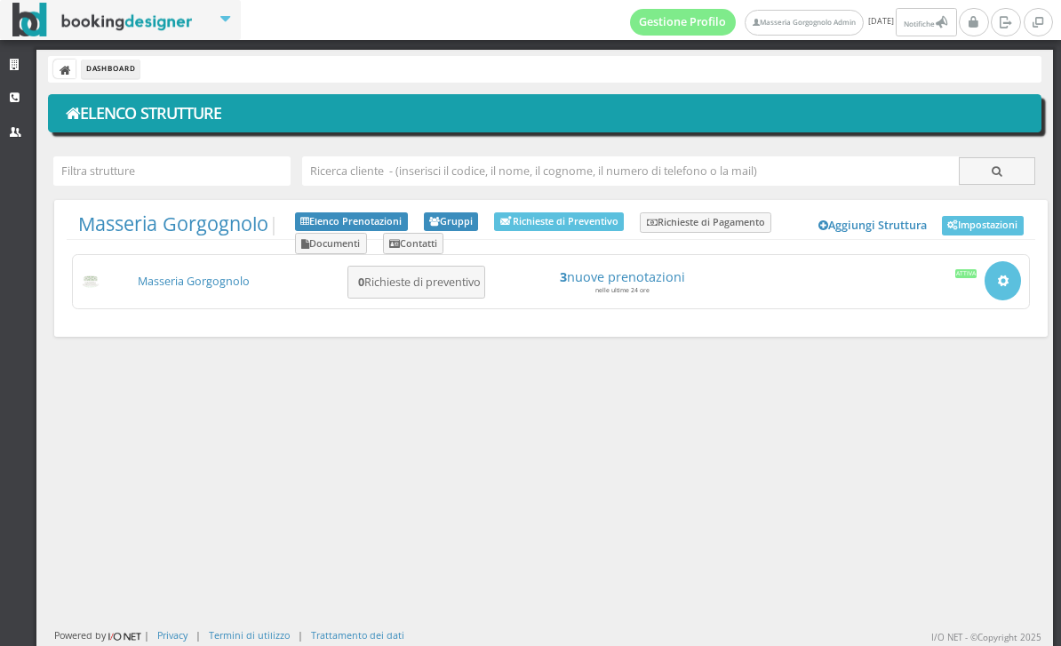
click at [657, 277] on h4 "3 nuove prenotazioni" at bounding box center [622, 276] width 247 height 15
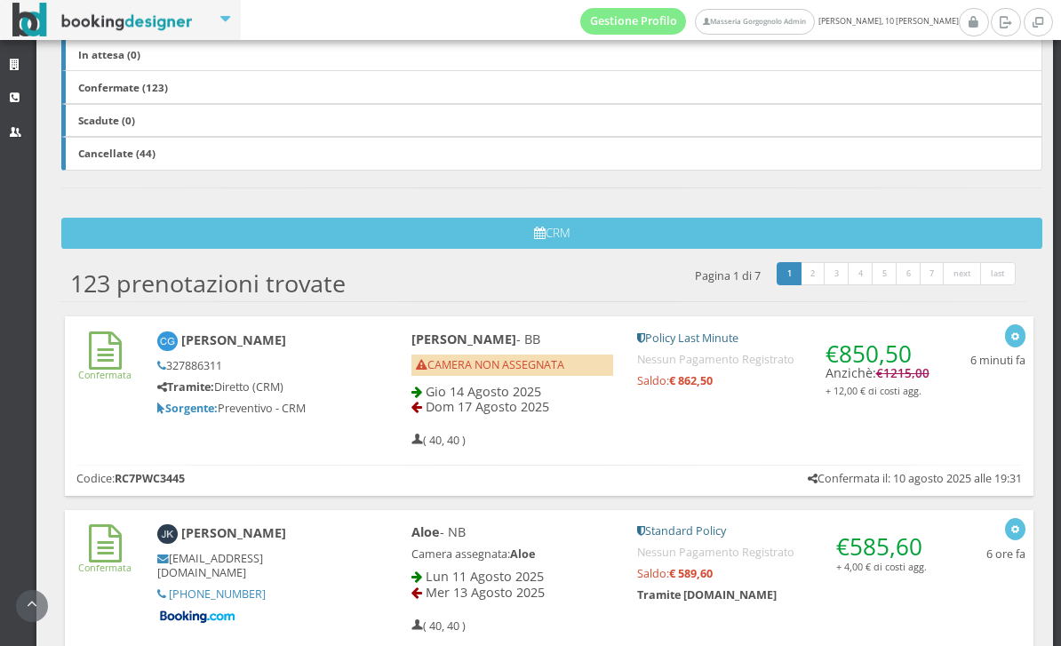
scroll to position [427, 0]
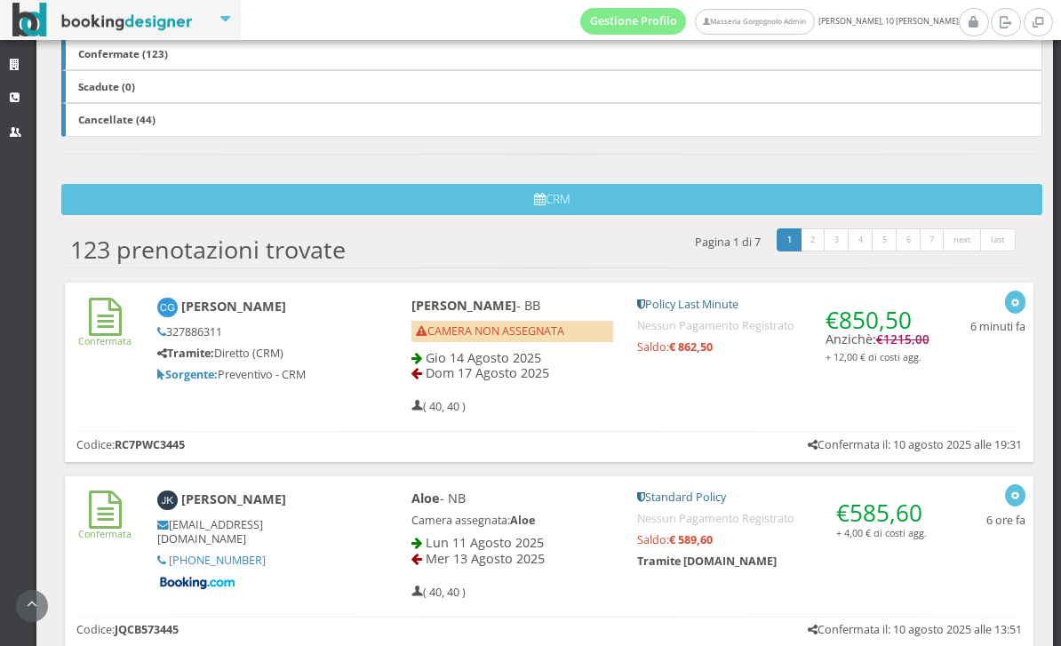
click at [346, 314] on div "[PERSON_NAME] 327886311 Tramite: Diretto (CRM) Sorgente: Preventivo - CRM" at bounding box center [255, 340] width 219 height 100
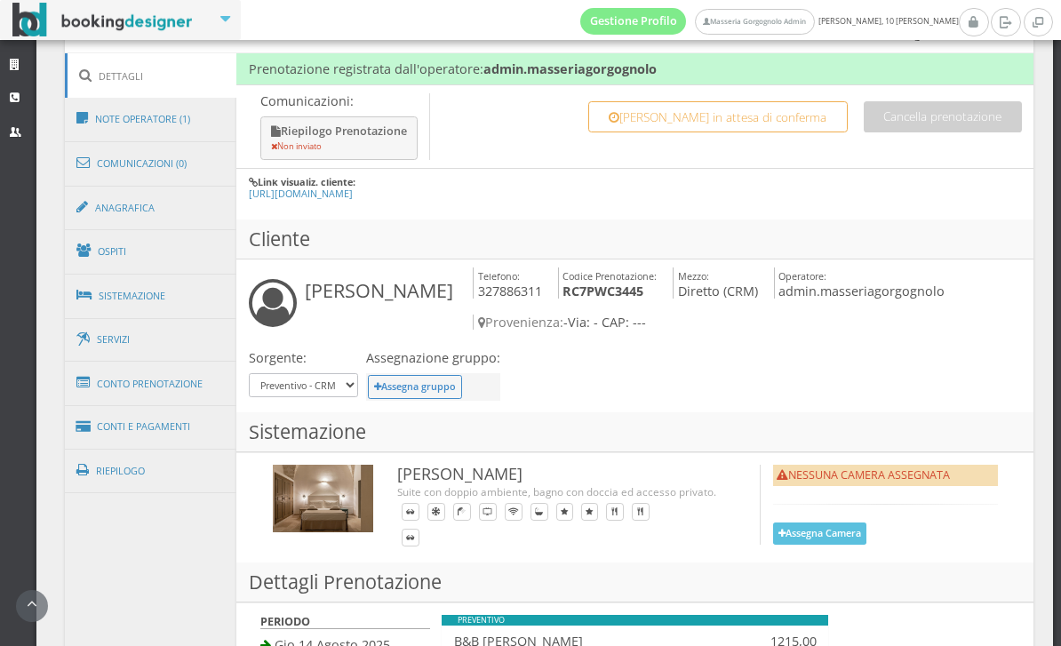
scroll to position [920, 0]
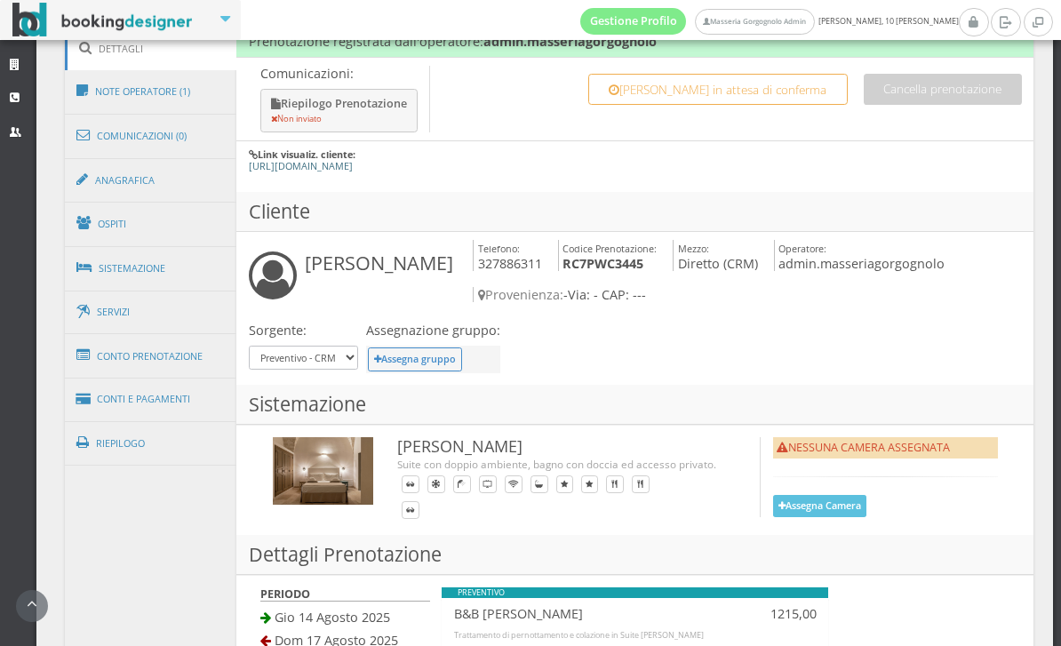
click at [353, 165] on link "https://masseriagorgognolo.praenoto.it/reserved-area/prenotazione?code=RC7PWC34…" at bounding box center [301, 165] width 104 height 13
click at [19, 98] on icon at bounding box center [17, 98] width 14 height 12
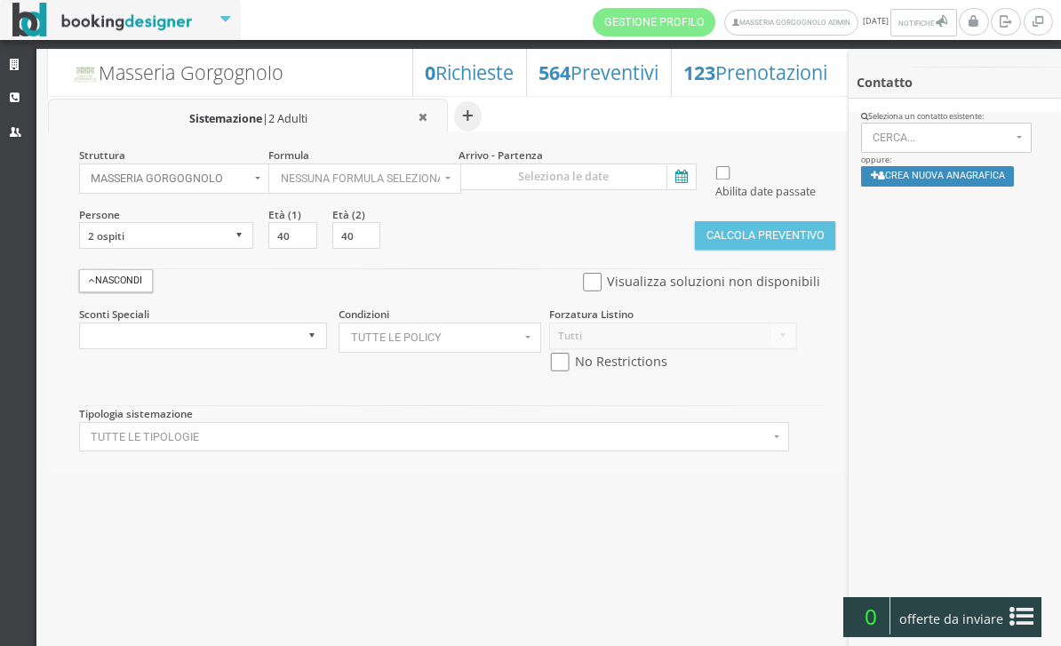
select select
click at [430, 205] on div "Struttura Masseria Gorgognolo × Seleziona Masseria Gorgognolo Masseria Gorgogno…" at bounding box center [449, 303] width 803 height 342
click at [427, 193] on button "Nessuna formula selezionata" at bounding box center [364, 179] width 192 height 30
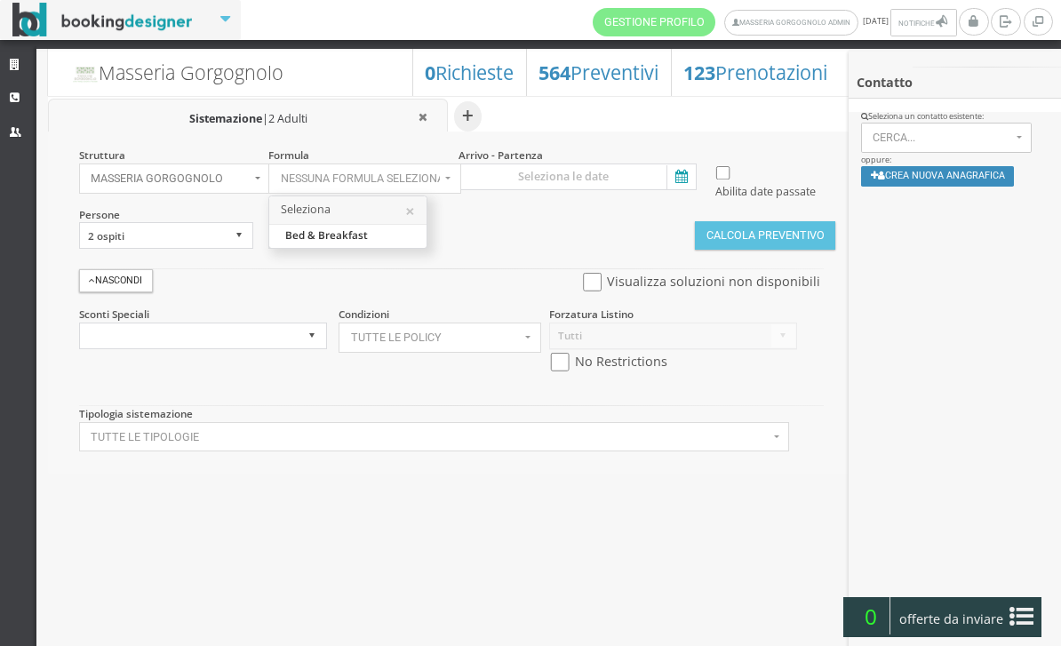
click at [672, 194] on div at bounding box center [530, 323] width 1061 height 646
click at [460, 194] on button "Nessuna formula selezionata" at bounding box center [364, 179] width 192 height 30
click at [700, 163] on div at bounding box center [530, 323] width 1061 height 646
click at [460, 164] on button "Nessuna formula selezionata" at bounding box center [364, 179] width 192 height 30
click at [386, 227] on link "Bed & Breakfast" at bounding box center [347, 235] width 157 height 20
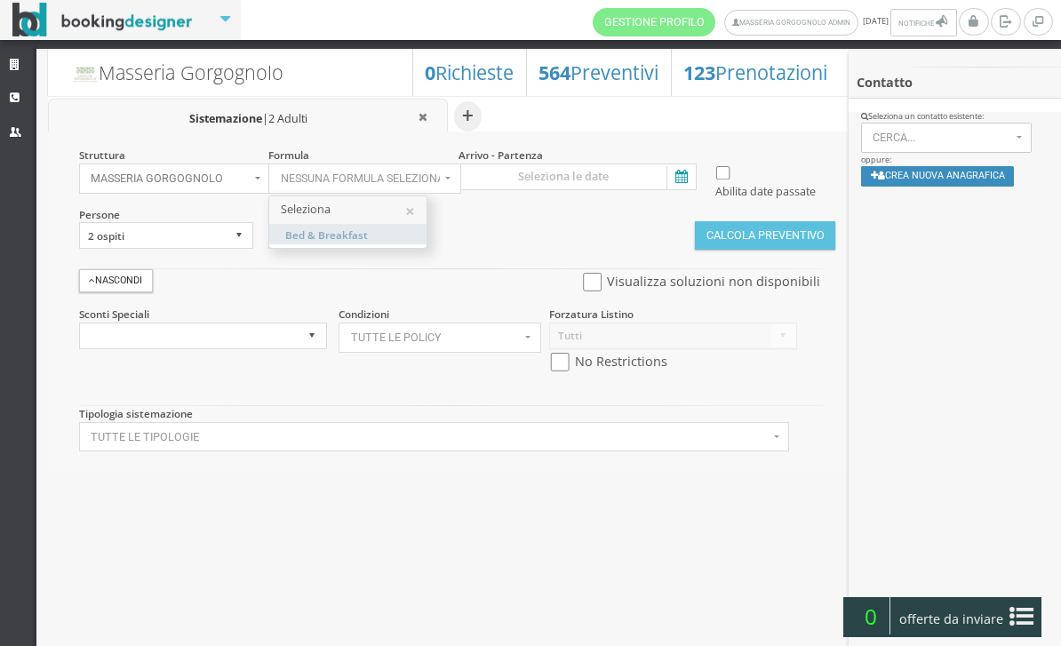
select select "4"
click at [615, 178] on div at bounding box center [530, 323] width 1061 height 646
click at [460, 178] on button "Bed & Breakfast" at bounding box center [364, 179] width 192 height 30
click at [675, 173] on icon at bounding box center [680, 177] width 27 height 24
click at [675, 173] on input at bounding box center [578, 177] width 238 height 27
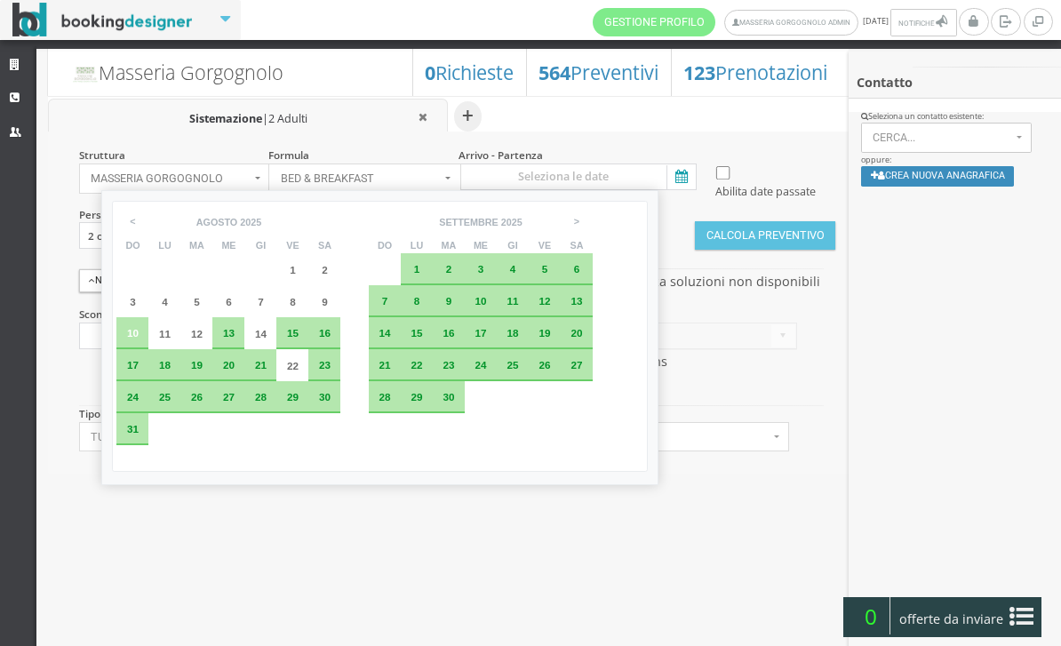
click at [180, 411] on div "25" at bounding box center [164, 397] width 32 height 32
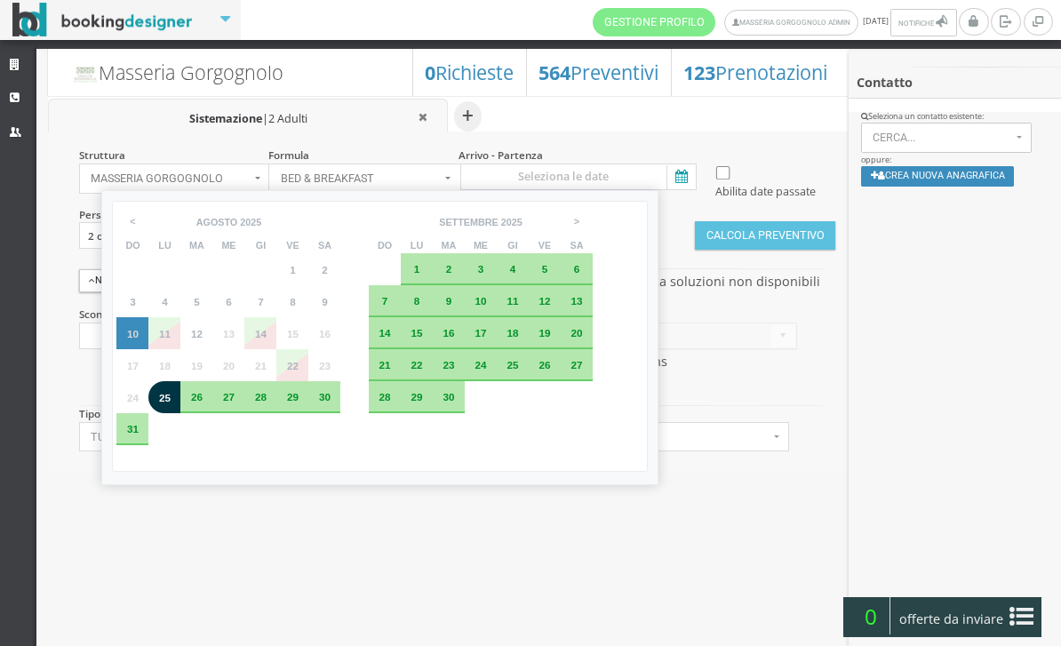
click at [268, 403] on div "28" at bounding box center [261, 397] width 20 height 11
type input "25 ago 2025 - 28 ago 2025"
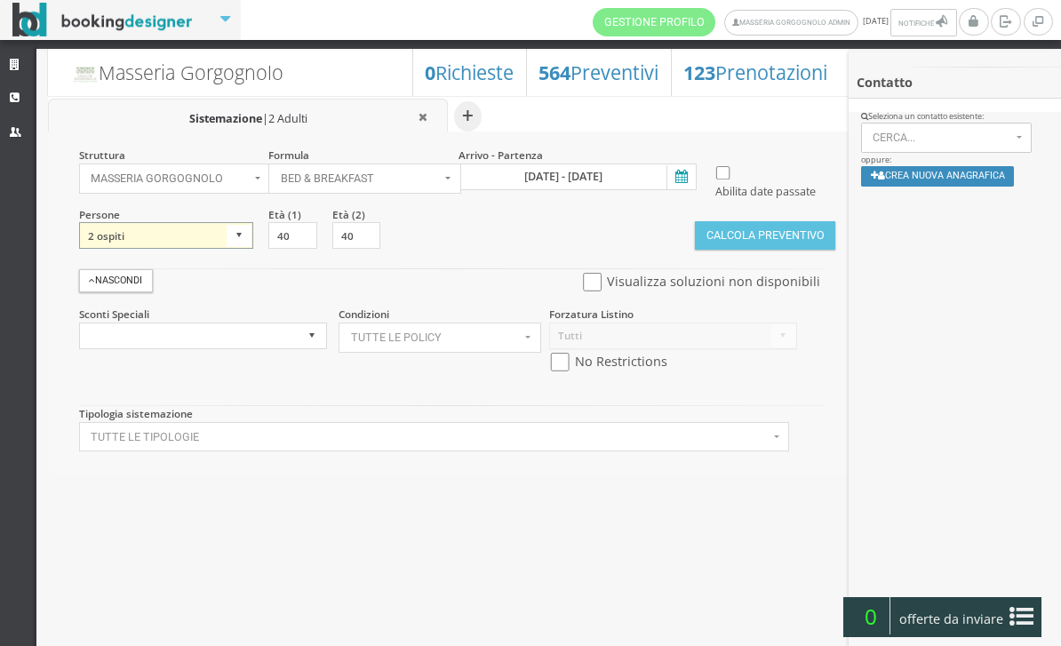
click at [232, 249] on select "1 ospite 2 ospiti 3 ospiti 4 ospiti 5 ospiti 6 ospiti 7 ospiti 8 ospiti 9 ospit…" at bounding box center [166, 235] width 175 height 27
select select "3"
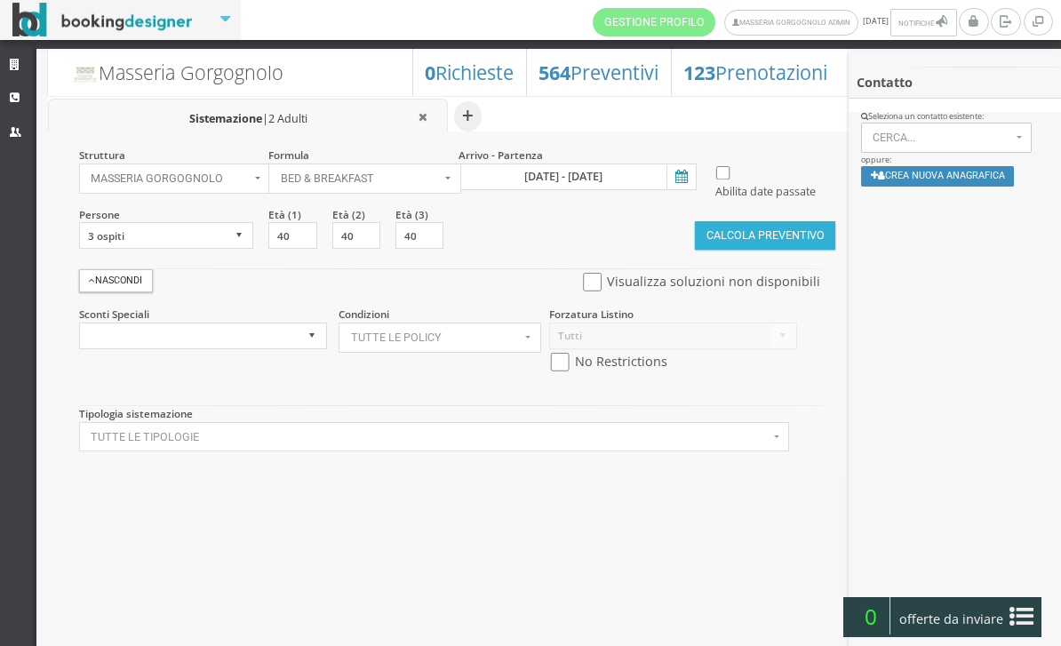
click at [794, 250] on button "Calcola Preventivo" at bounding box center [765, 235] width 140 height 28
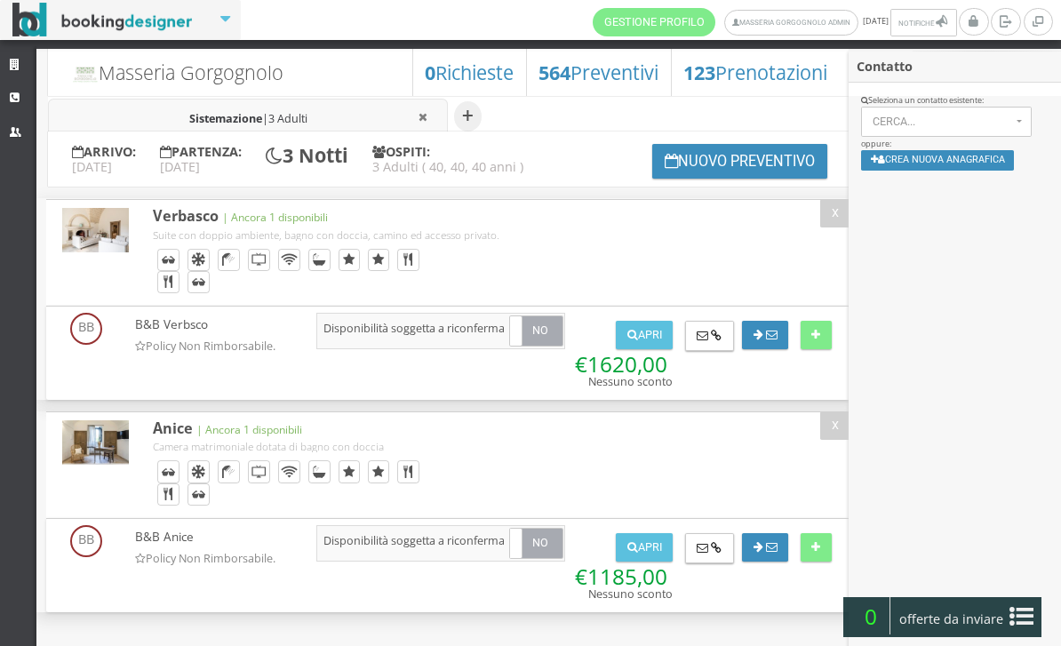
scroll to position [30, 0]
click at [818, 340] on icon at bounding box center [815, 336] width 9 height 12
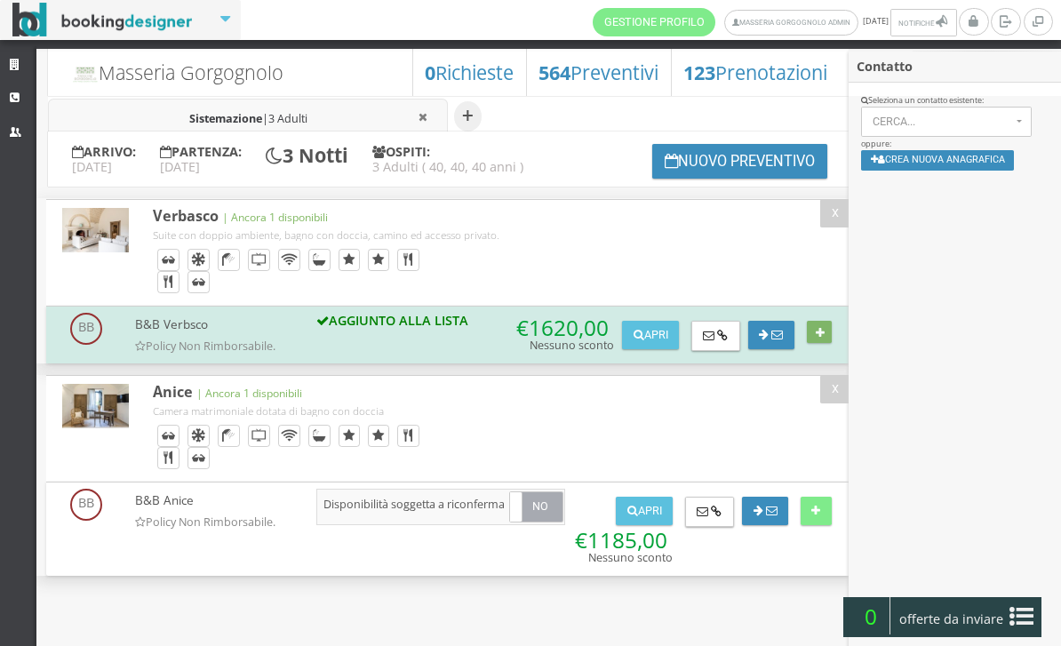
scroll to position [12, 0]
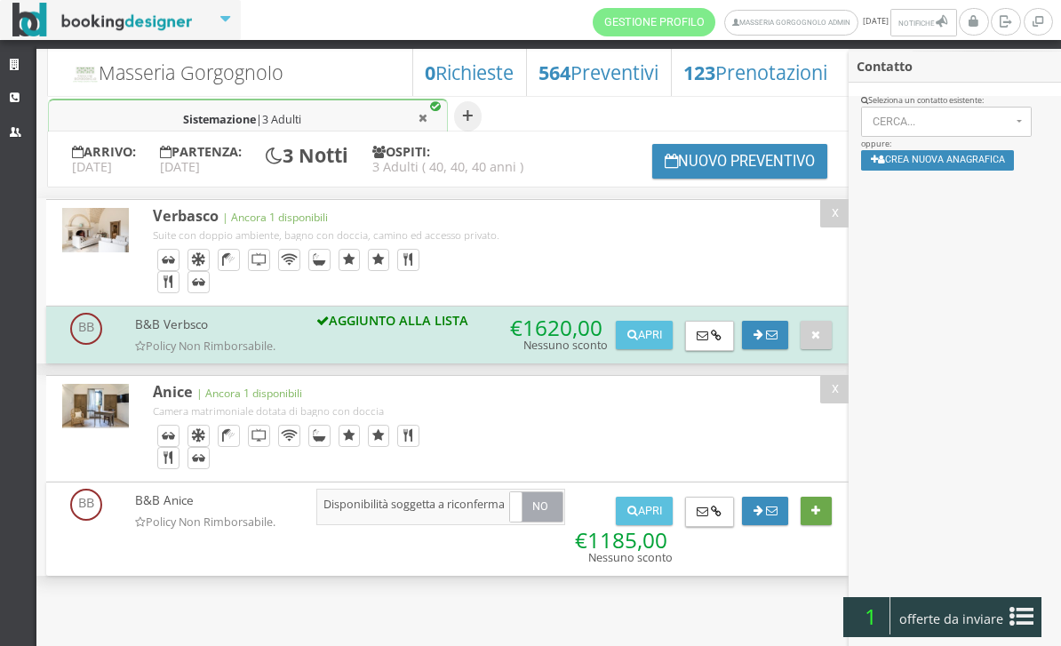
click at [821, 525] on button at bounding box center [816, 511] width 31 height 28
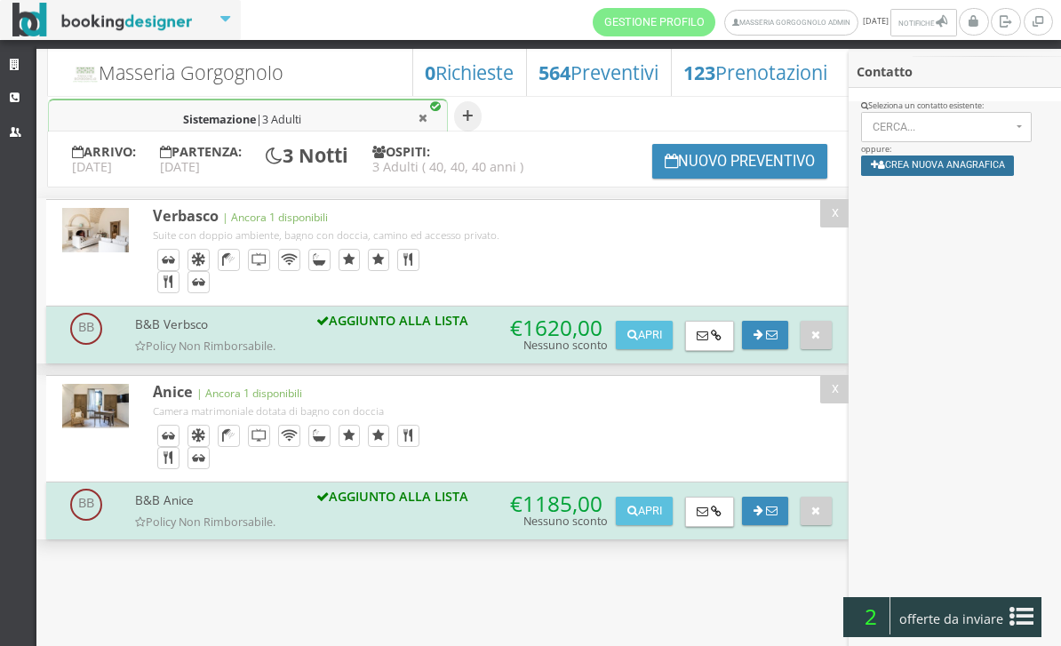
click at [978, 171] on button "Crea nuova anagrafica" at bounding box center [938, 166] width 154 height 20
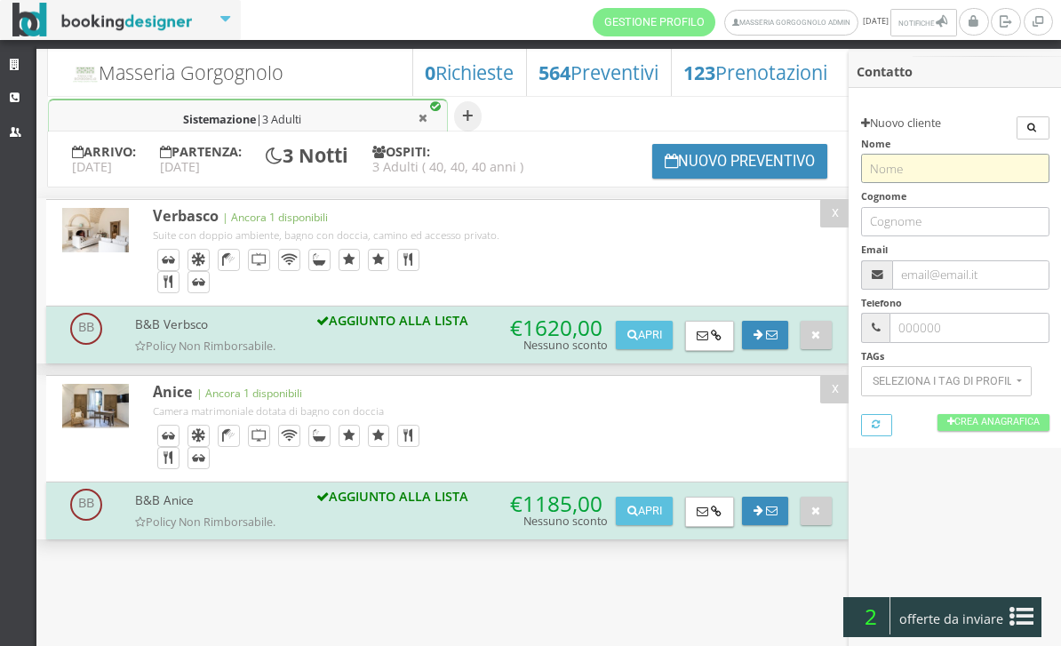
click at [949, 180] on input "text" at bounding box center [955, 168] width 188 height 29
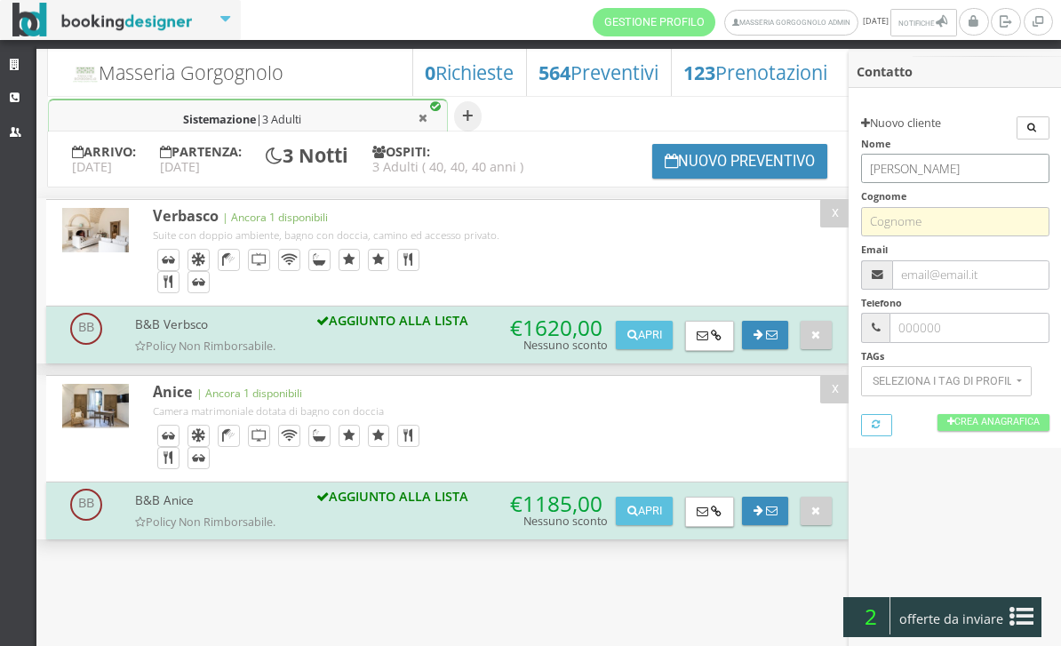
type input "Melissa"
click at [1019, 217] on input "text" at bounding box center [955, 221] width 188 height 29
type input "Gartner"
click at [1010, 289] on div "Cerca Nuovo cliente Aggiorna dati cliente Nome Melissa Cognome Gartner Email Te…" at bounding box center [955, 260] width 188 height 289
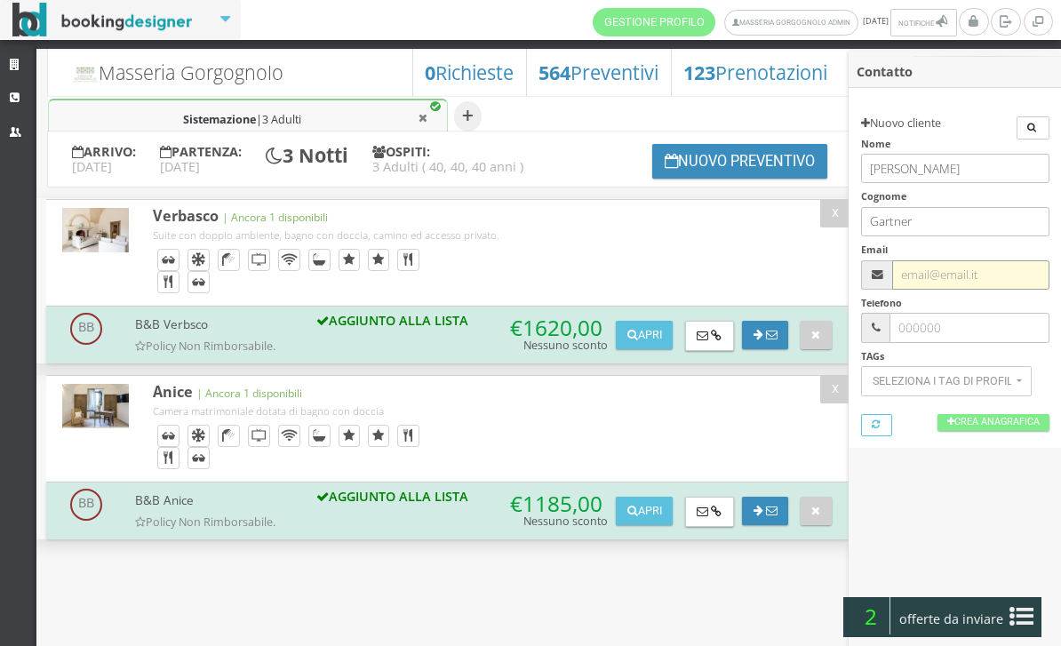
click at [1010, 282] on input "text" at bounding box center [970, 274] width 156 height 29
type input "melissa-gaertner"
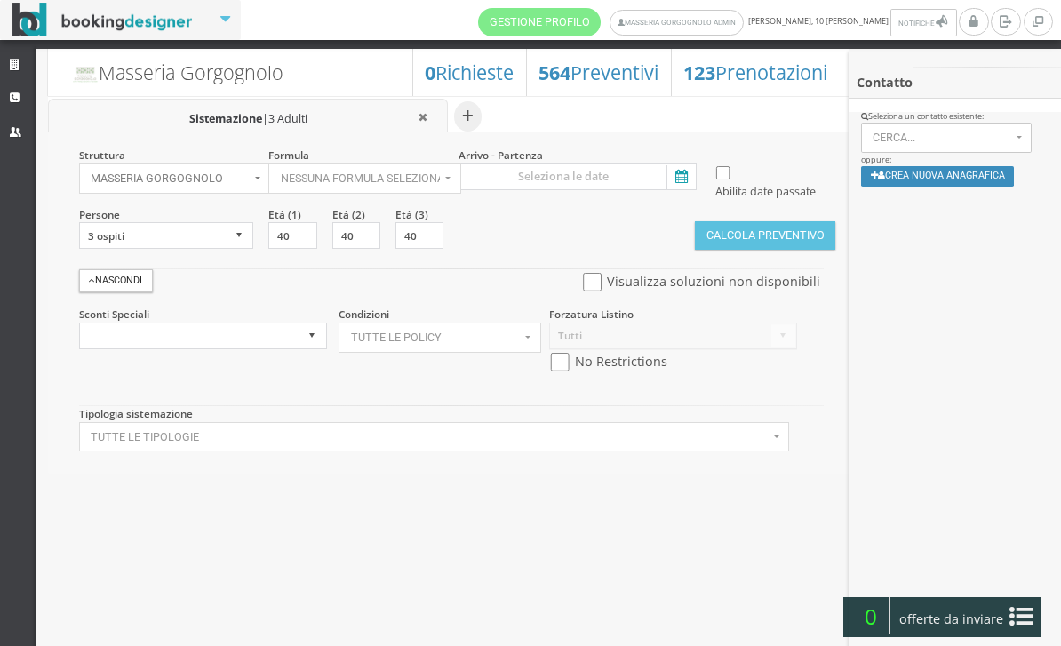
select select
click at [714, 250] on button "Calcola Preventivo" at bounding box center [765, 235] width 140 height 28
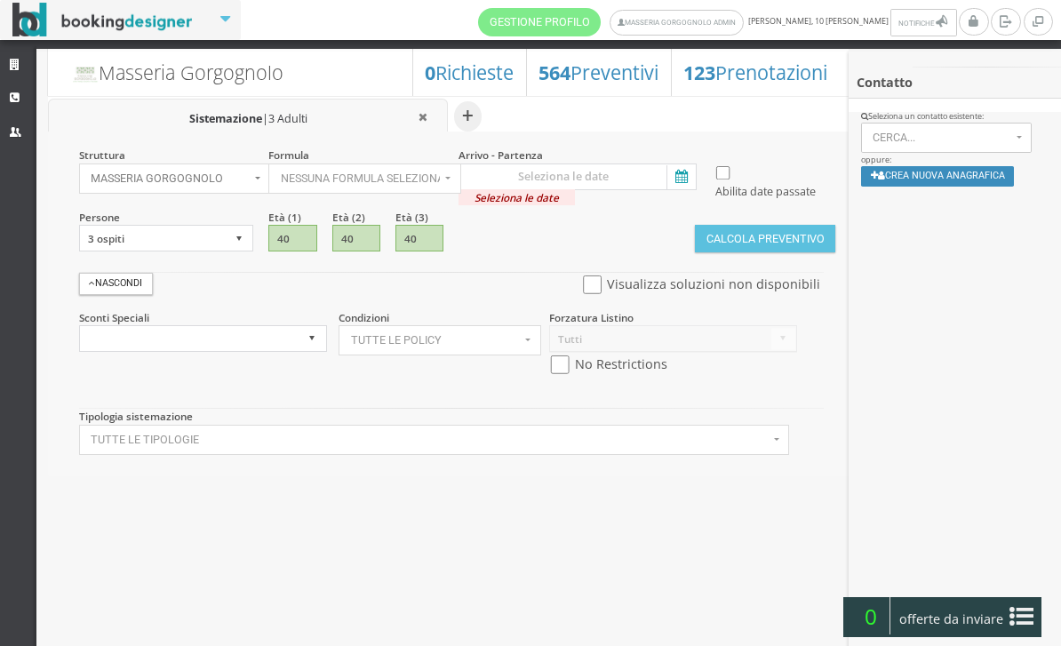
click at [438, 170] on button "Nessuna formula selezionata" at bounding box center [364, 179] width 192 height 30
click at [387, 235] on link "Bed & Breakfast" at bounding box center [347, 235] width 157 height 20
select select "4"
click at [683, 182] on icon at bounding box center [680, 177] width 27 height 24
click at [683, 182] on input "Seleziona le date" at bounding box center [578, 177] width 238 height 27
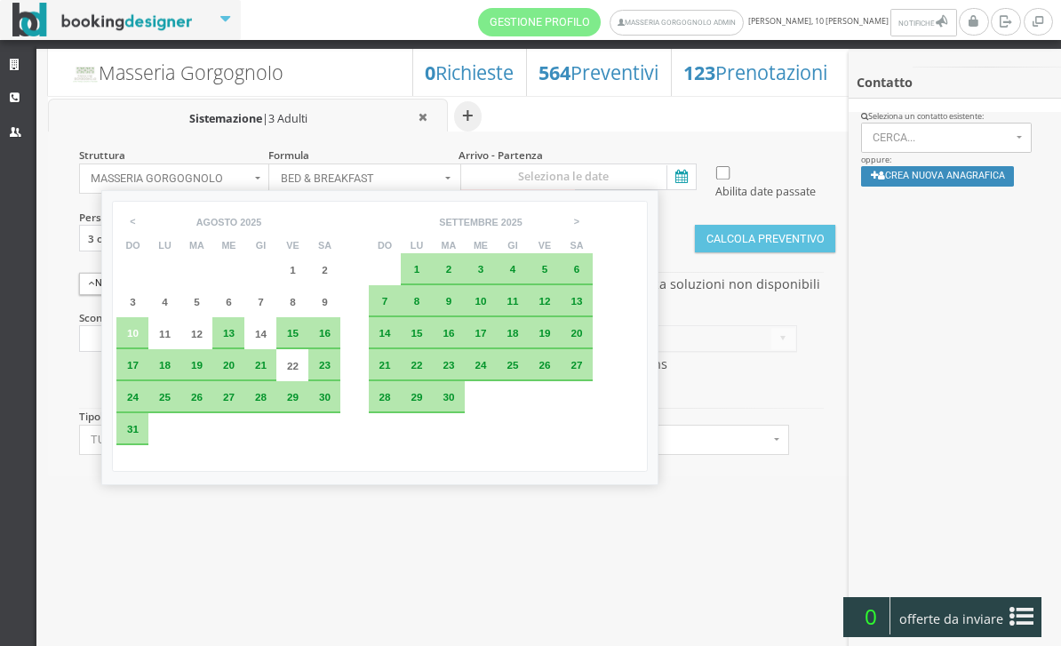
click at [171, 403] on span "25" at bounding box center [165, 397] width 12 height 12
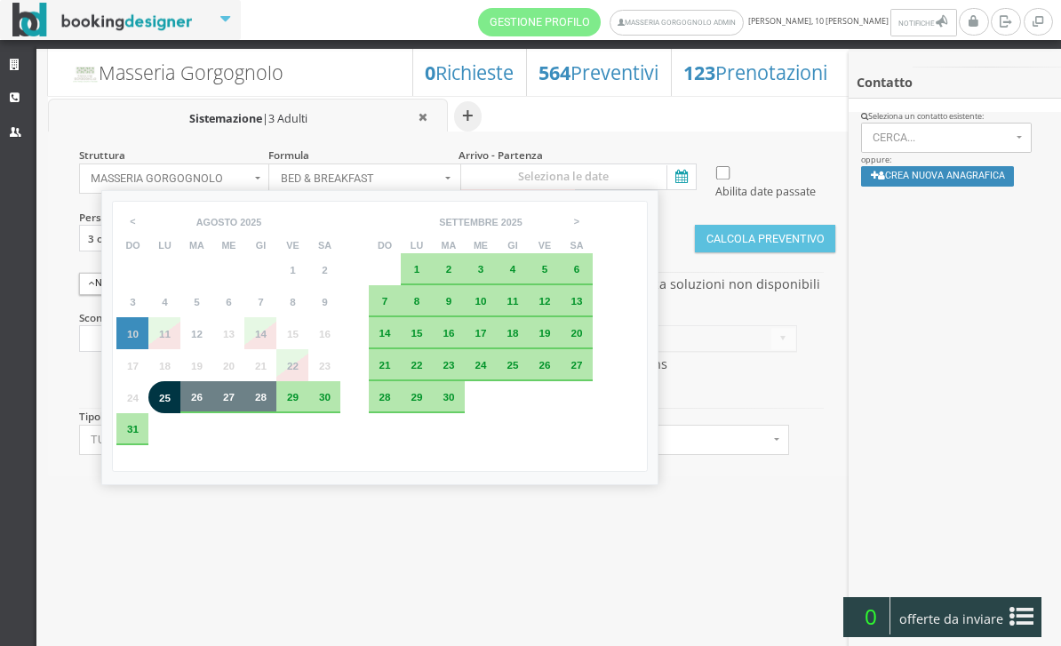
click at [270, 413] on div "28" at bounding box center [260, 397] width 32 height 32
type input "25 ago 2025 - 28 ago 2025"
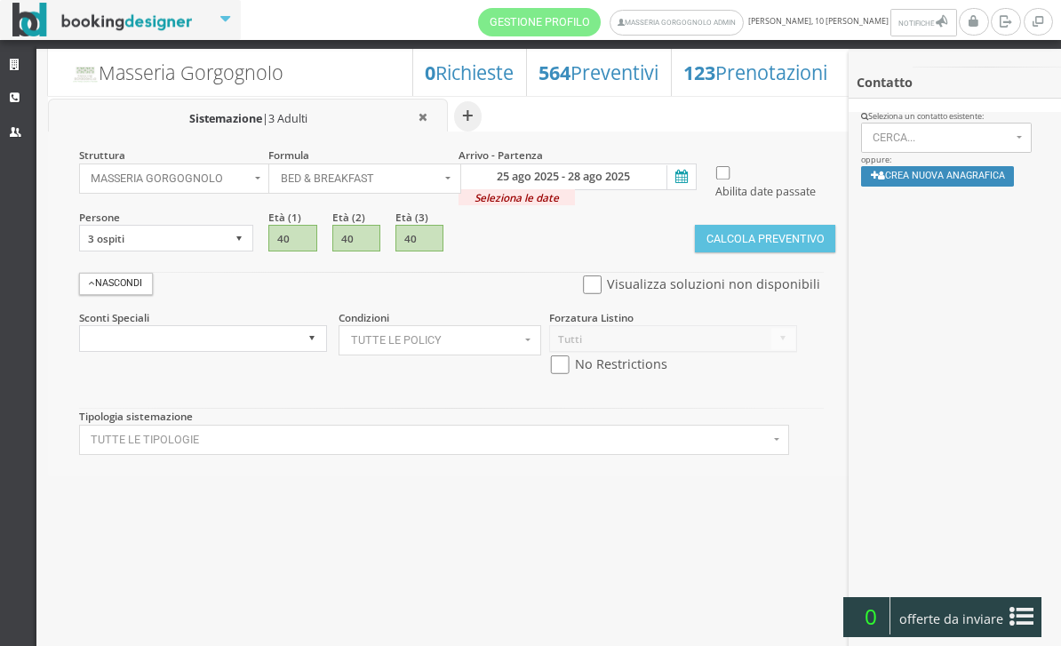
click at [721, 253] on button "Calcola Preventivo" at bounding box center [765, 239] width 140 height 28
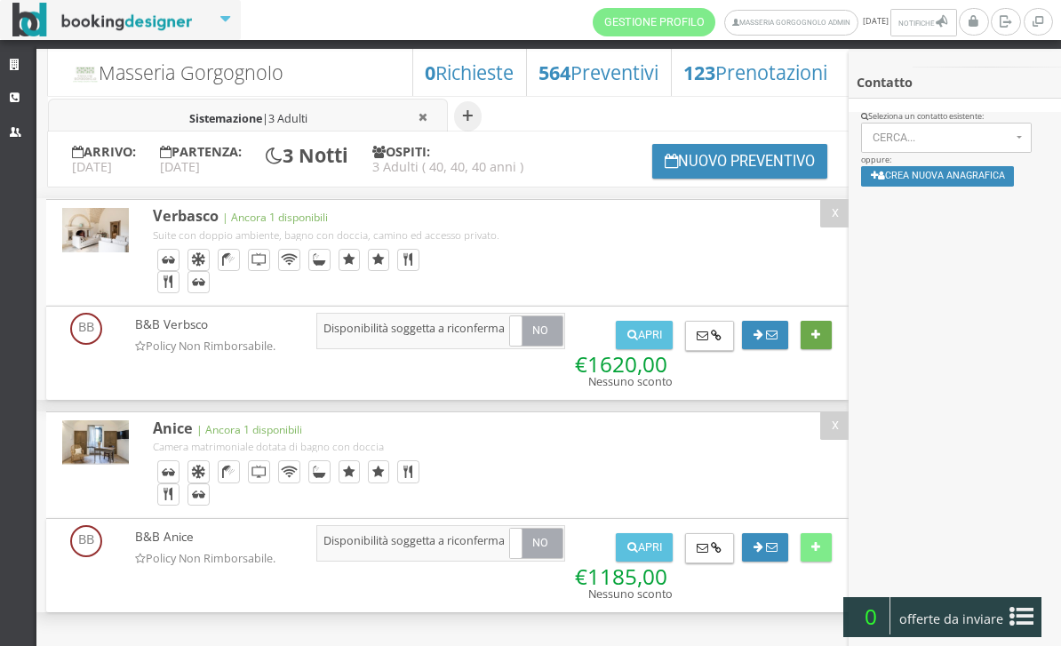
click at [822, 349] on button at bounding box center [816, 335] width 31 height 28
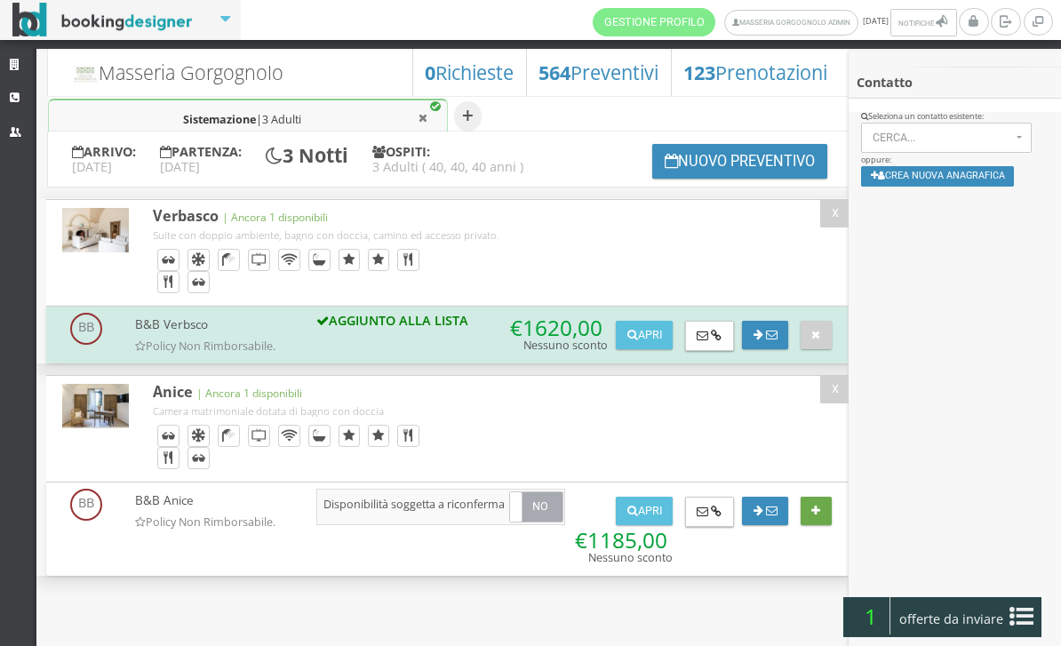
click at [818, 517] on icon at bounding box center [815, 512] width 9 height 12
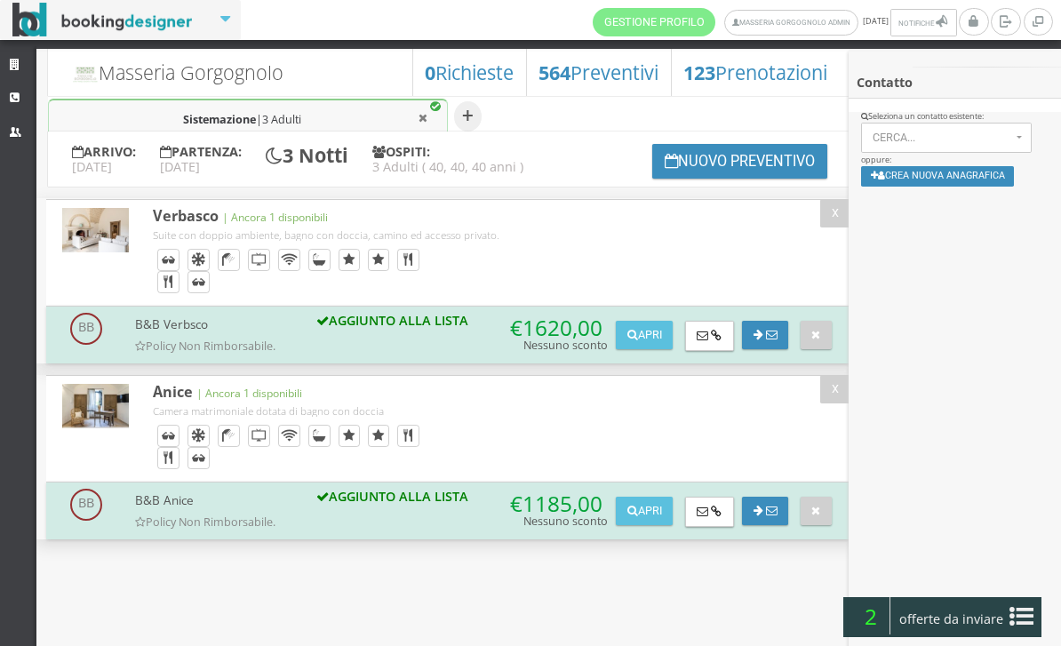
click at [957, 195] on div "Seleziona un contatto esistente: Cerca... × Seleziona Inizia a digitare... oppu…" at bounding box center [955, 154] width 212 height 87
click at [961, 180] on button "Crea nuova anagrafica" at bounding box center [938, 176] width 154 height 20
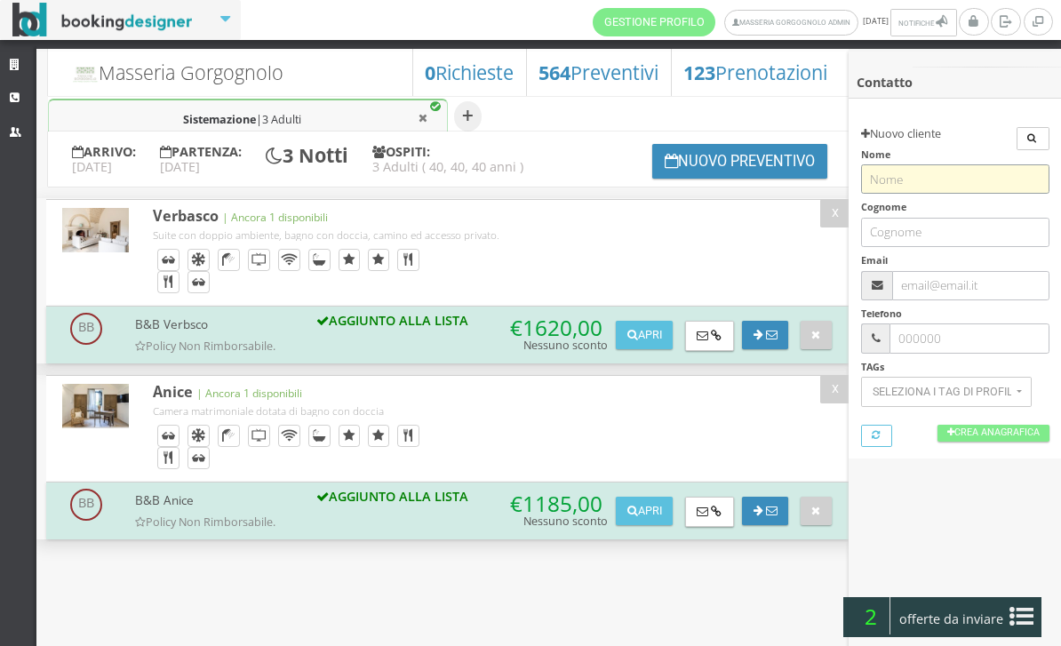
click at [910, 183] on input "text" at bounding box center [955, 178] width 188 height 29
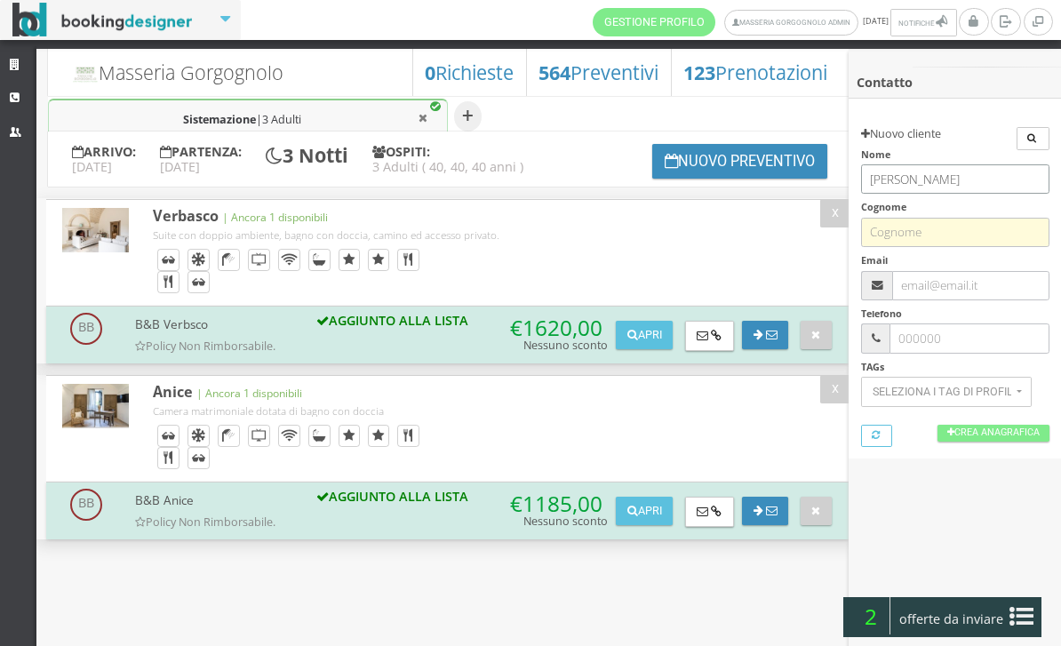
type input "[PERSON_NAME]"
click at [933, 234] on input "text" at bounding box center [955, 232] width 188 height 29
type input "g"
type input "Gartner"
drag, startPoint x: 933, startPoint y: 229, endPoint x: -1, endPoint y: -1, distance: 961.9
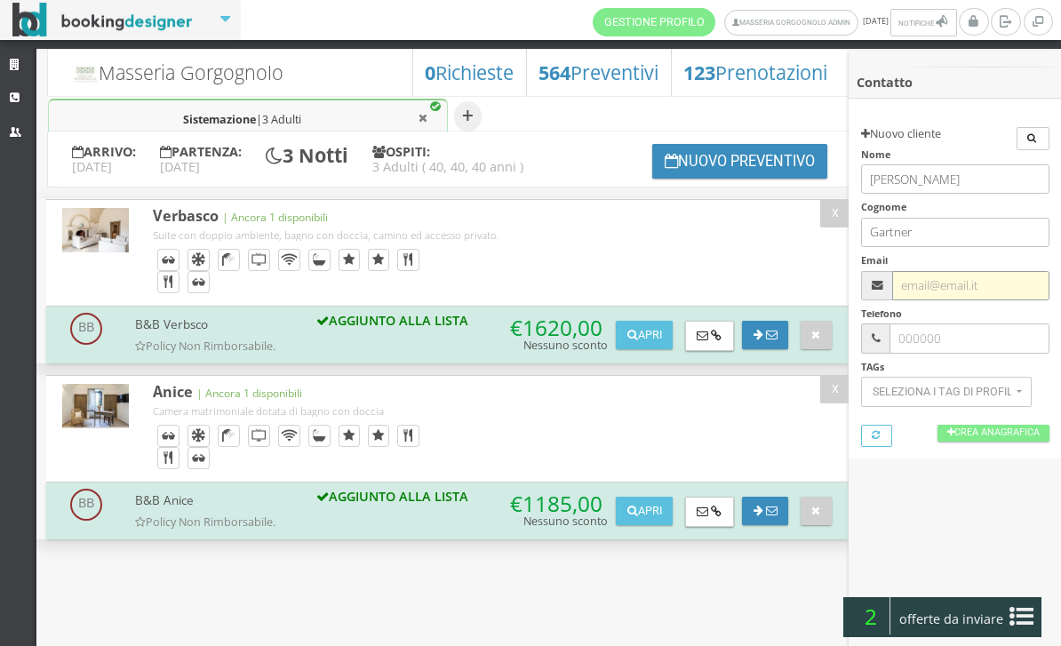
click at [967, 280] on input "text" at bounding box center [970, 285] width 156 height 29
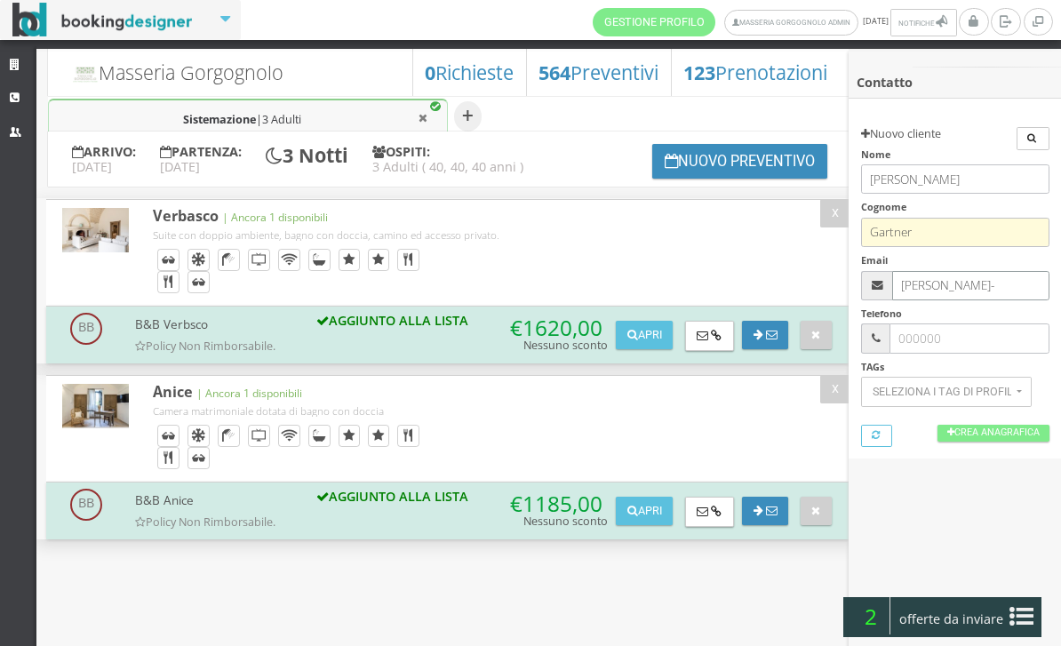
type input "[PERSON_NAME]-"
click at [885, 228] on input "Gartner" at bounding box center [955, 232] width 188 height 29
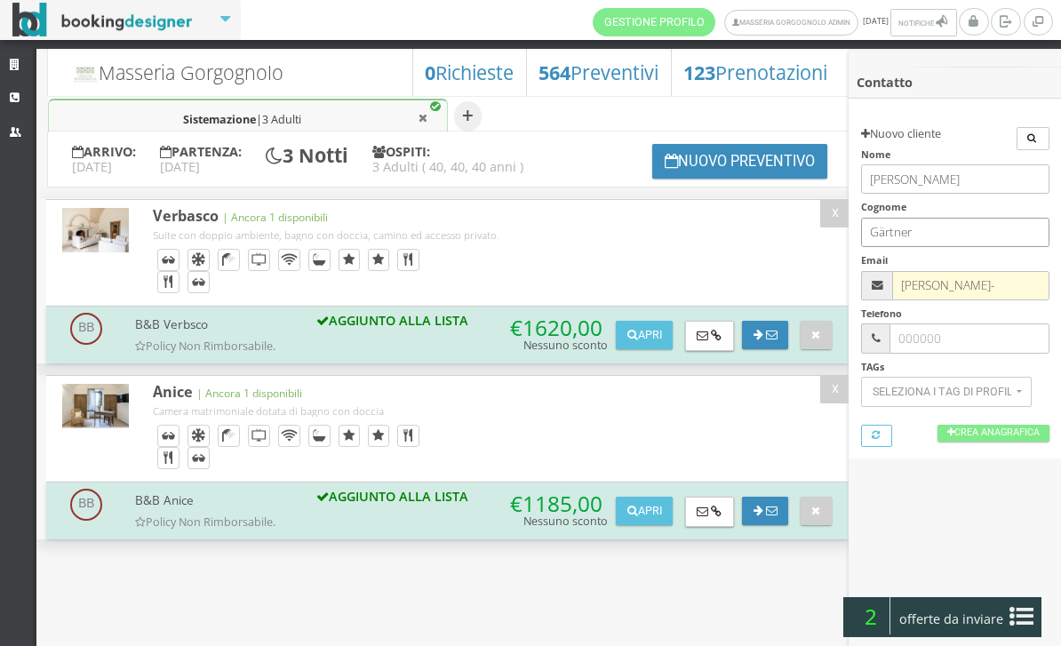
type input "Gärtner"
click at [983, 275] on input "[PERSON_NAME]-" at bounding box center [970, 285] width 156 height 29
type input "[PERSON_NAME][EMAIL_ADDRESS][DOMAIN_NAME]"
click at [965, 353] on div "Cerca Nuovo cliente Aggiorna dati cliente Nome [PERSON_NAME] Cognome Gärtner Em…" at bounding box center [955, 271] width 188 height 289
click at [973, 427] on link "Crea Anagrafica" at bounding box center [994, 433] width 112 height 17
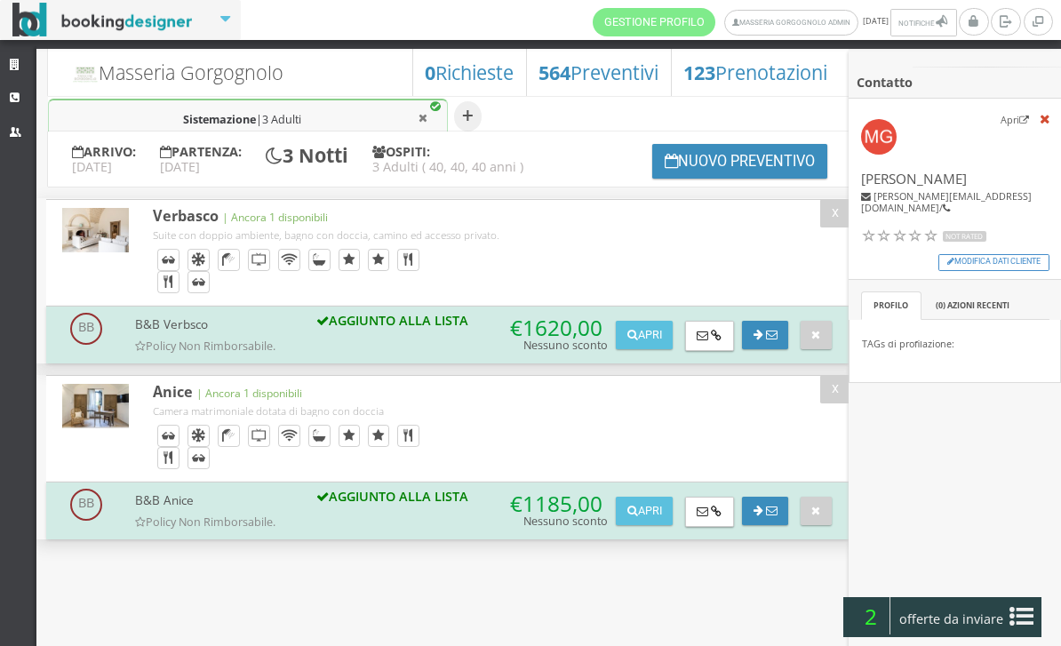
click at [1031, 595] on body "Gestione Profilo Masseria Gorgognolo Admin [DATE] 0 Notifiche Notifiche 0 [GEOG…" at bounding box center [530, 323] width 1061 height 646
click at [1032, 611] on icon at bounding box center [1022, 617] width 24 height 28
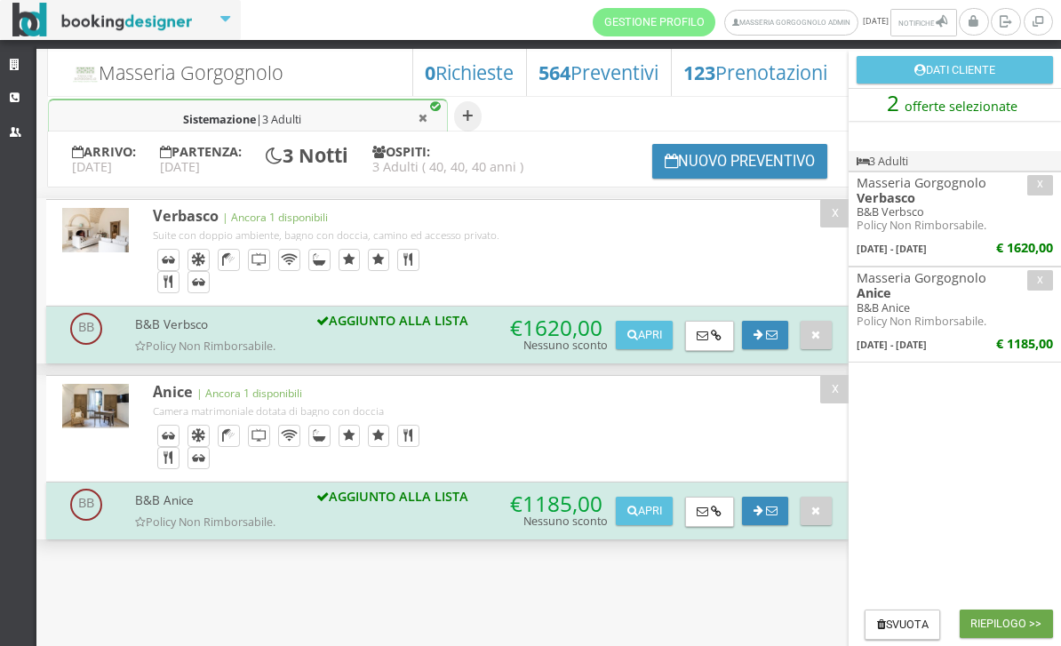
click at [1013, 622] on button "Riepilogo >>" at bounding box center [1006, 624] width 93 height 28
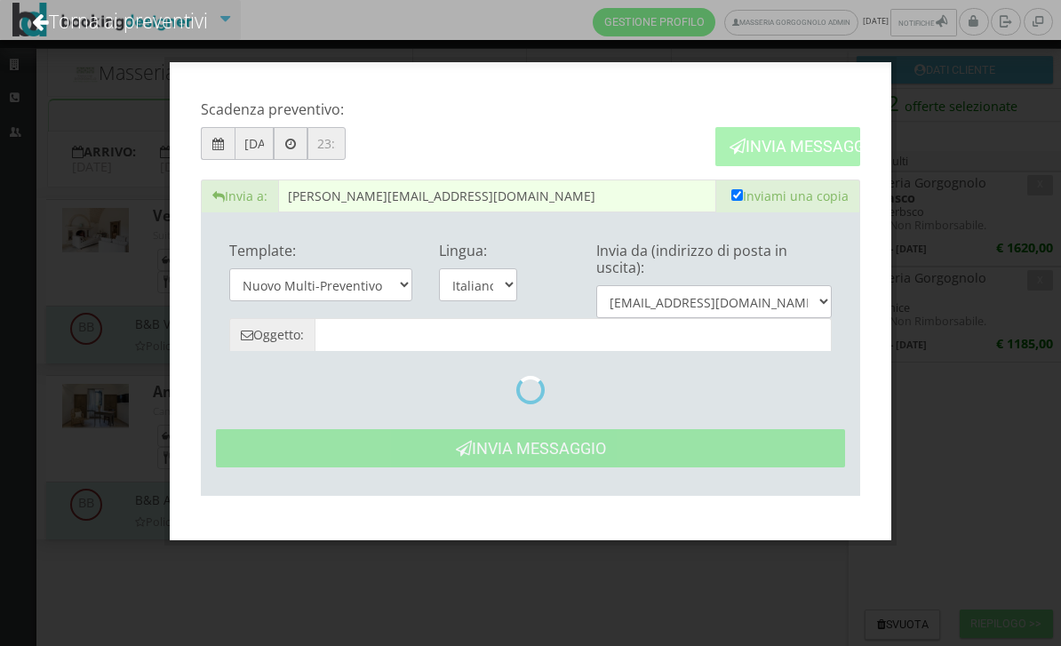
type input "Masseria Gorgognolo: Preventivo - [PERSON_NAME]"
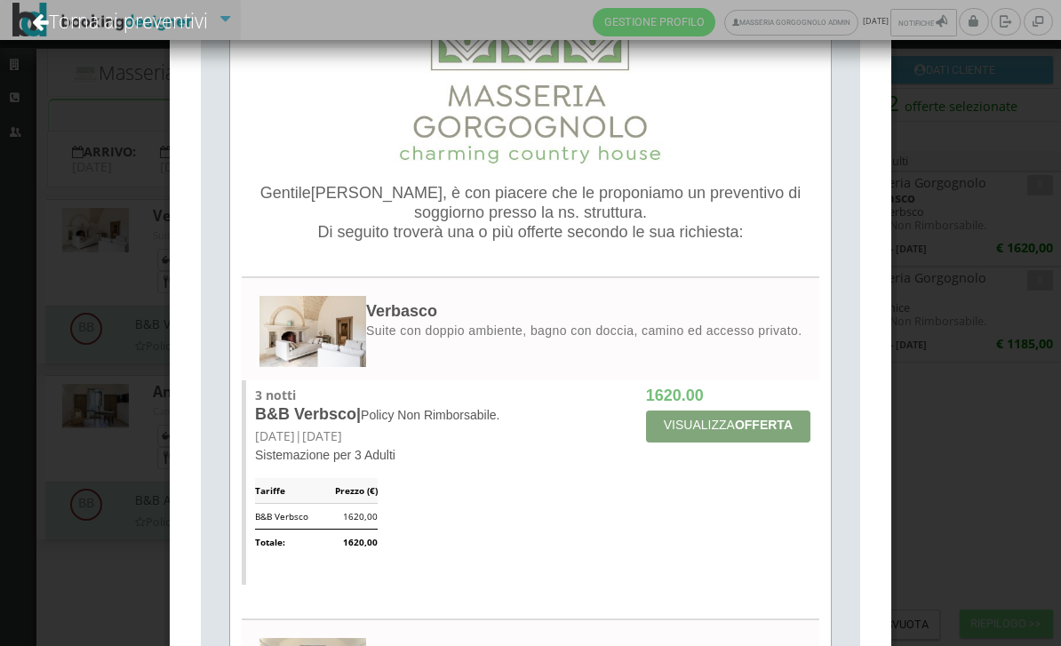
scroll to position [462, 0]
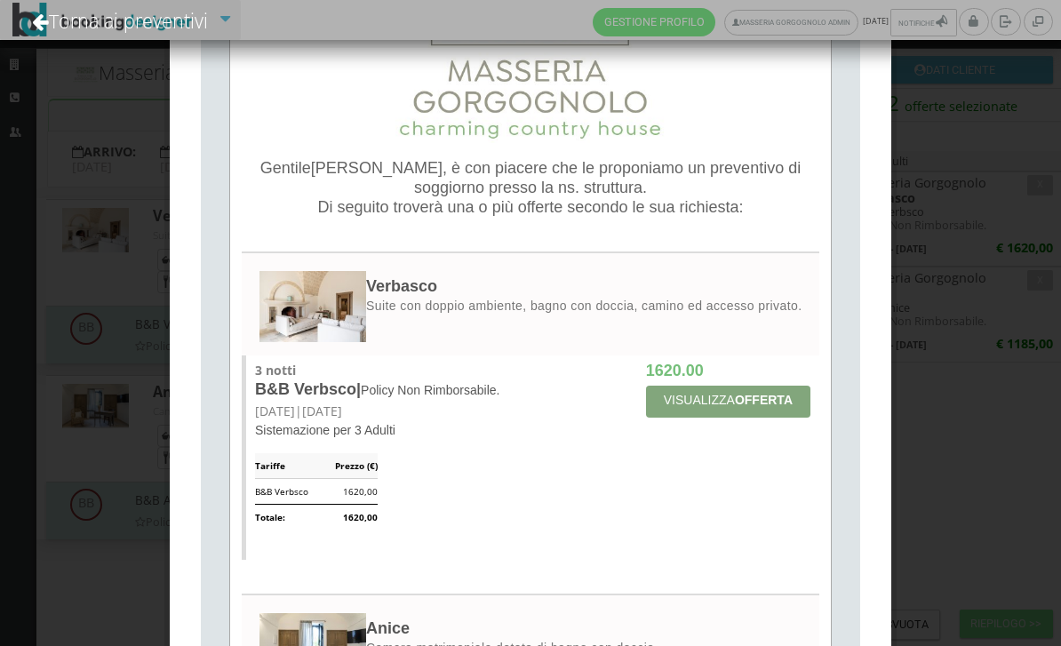
drag, startPoint x: 779, startPoint y: 220, endPoint x: 375, endPoint y: 170, distance: 407.4
click at [375, 170] on p "[PERSON_NAME] , è con piacere che le proponiamo un preventivo di soggiorno pres…" at bounding box center [530, 188] width 565 height 59
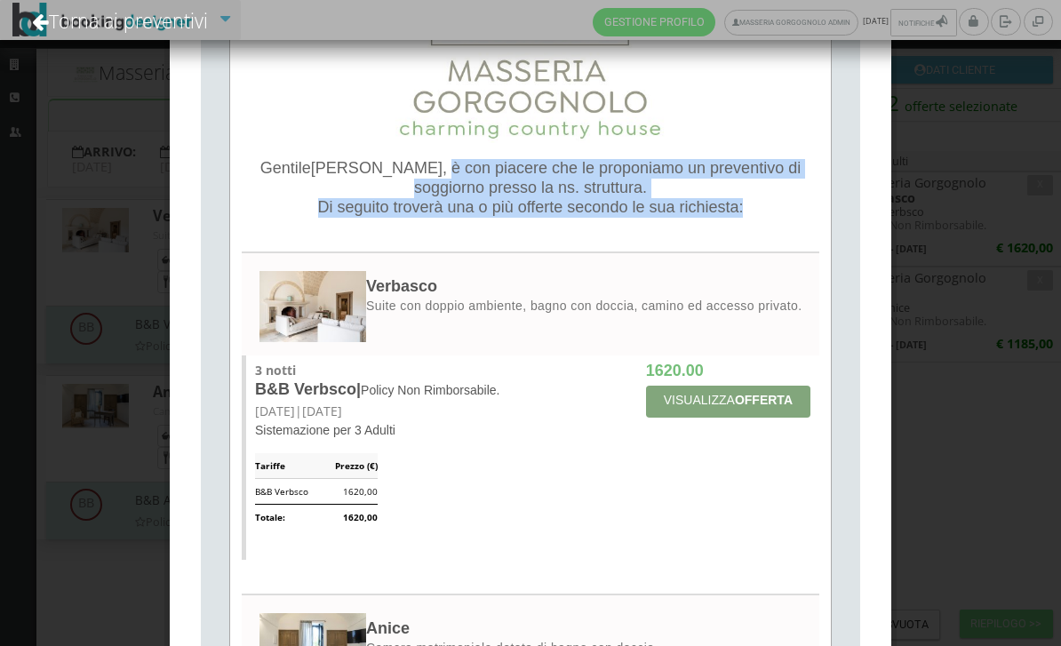
drag, startPoint x: 392, startPoint y: 171, endPoint x: 780, endPoint y: 212, distance: 390.5
click at [780, 212] on p "[PERSON_NAME] , è con piacere che le proponiamo un preventivo di soggiorno pres…" at bounding box center [530, 188] width 565 height 59
click at [414, 169] on span ", è con piacere che le proponiamo un preventivo di soggiorno presso la ns. stru…" at bounding box center [607, 177] width 387 height 37
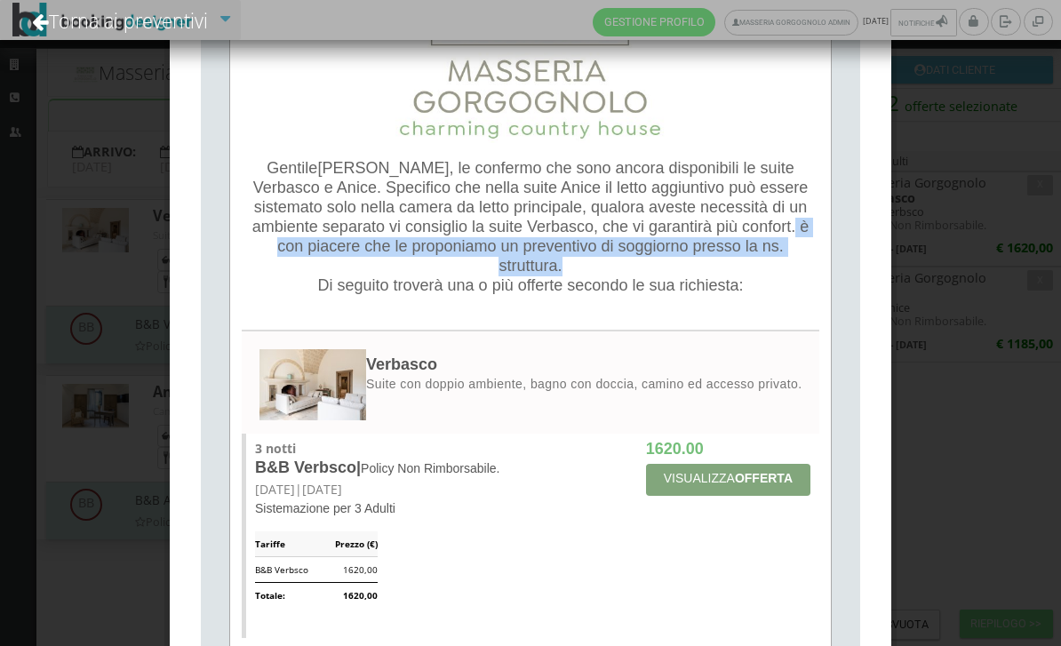
drag, startPoint x: 600, startPoint y: 256, endPoint x: 786, endPoint y: 276, distance: 187.7
click at [786, 276] on p "[PERSON_NAME] , le confermo che sono ancora disponibili le suite Verbasco e Ani…" at bounding box center [530, 227] width 565 height 137
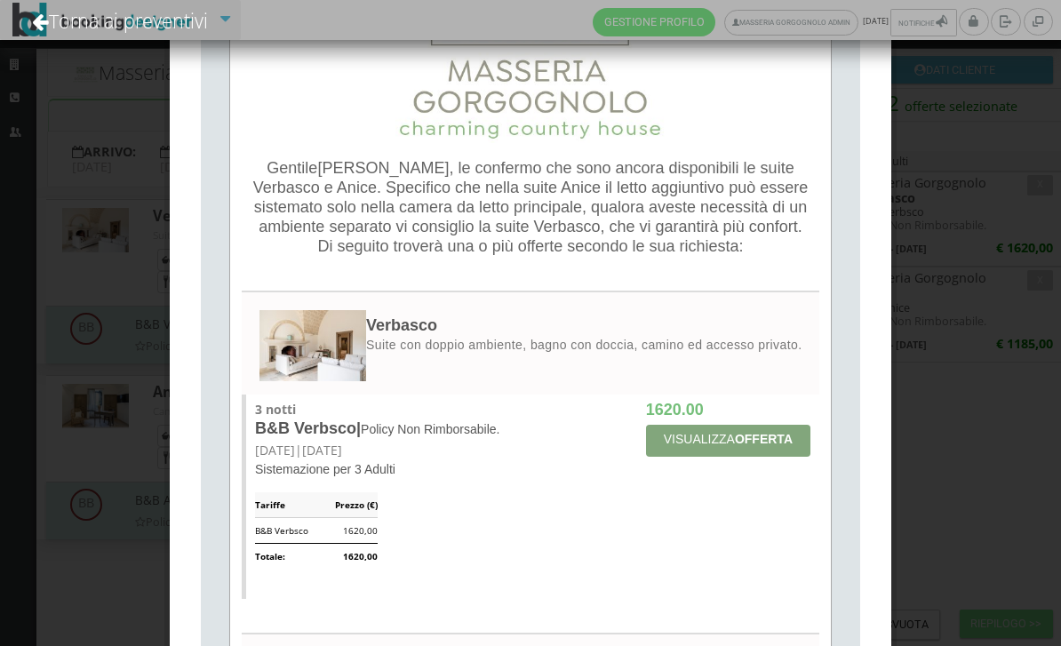
click at [512, 255] on span "Di seguito troverà una o più offerte secondo le sua richiesta:" at bounding box center [531, 246] width 426 height 18
drag, startPoint x: 573, startPoint y: 281, endPoint x: 515, endPoint y: 273, distance: 59.2
click at [515, 255] on span "Di seguito troverà le nostre offerte secondo le sua richiesta:" at bounding box center [530, 246] width 421 height 18
drag, startPoint x: 763, startPoint y: 274, endPoint x: 517, endPoint y: 271, distance: 246.2
click at [517, 255] on span "Di seguito troverà le nostre offerte secondo le sua richiesta:" at bounding box center [530, 246] width 421 height 18
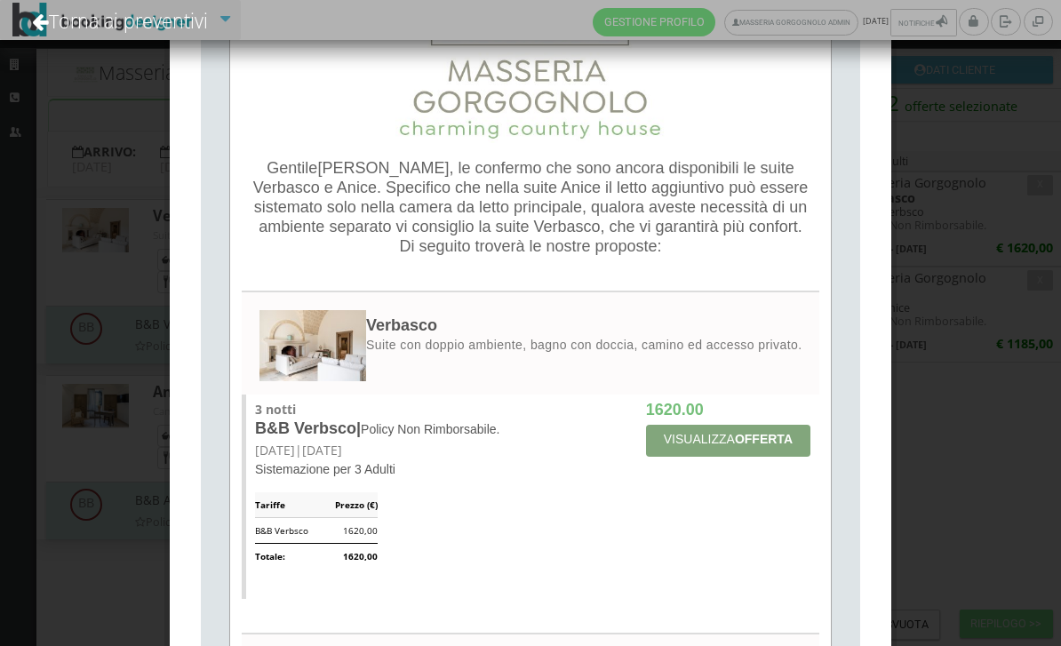
click at [690, 257] on p "[PERSON_NAME] , le confermo che sono ancora disponibili le suite Verbasco e Ani…" at bounding box center [530, 208] width 565 height 98
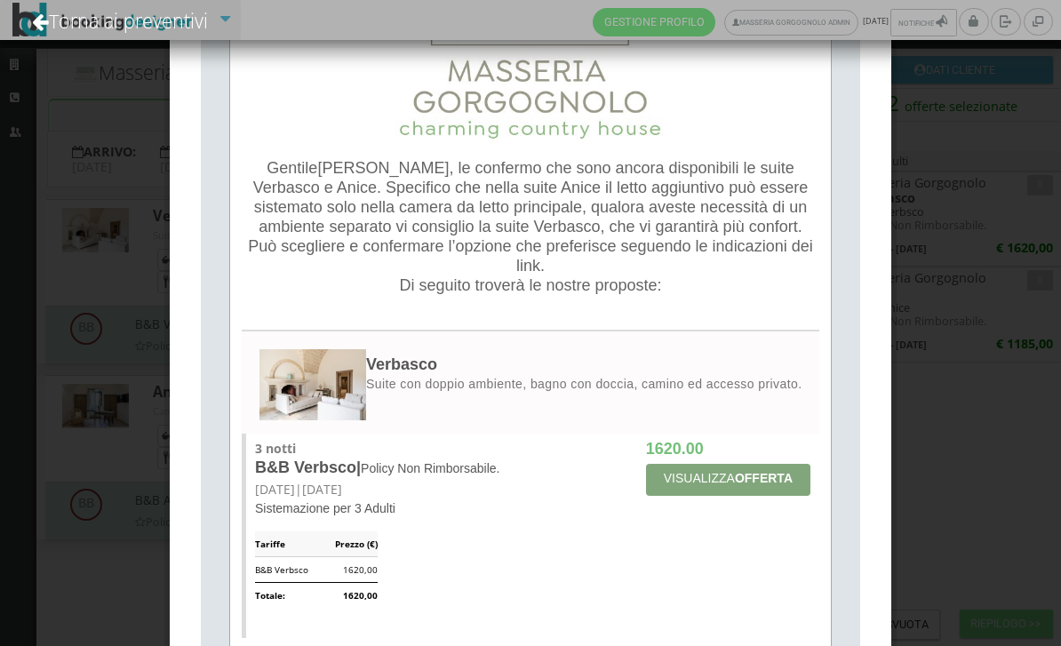
click at [651, 235] on span ", le confermo che sono ancora disponibili le suite Verbasco e Anice. Specifico …" at bounding box center [530, 197] width 555 height 76
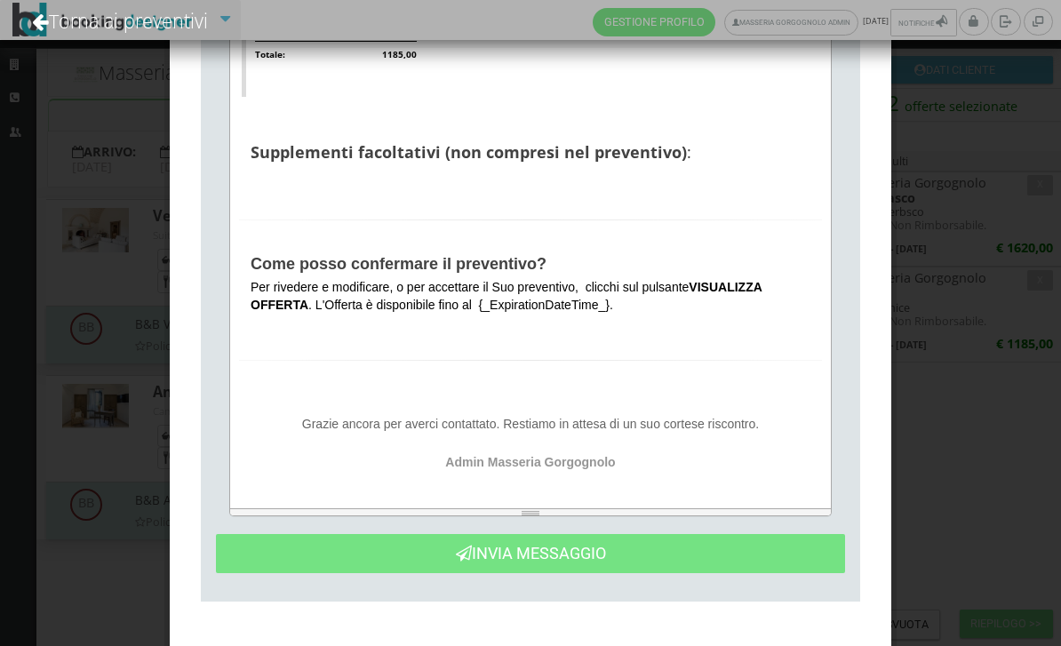
scroll to position [1397, 0]
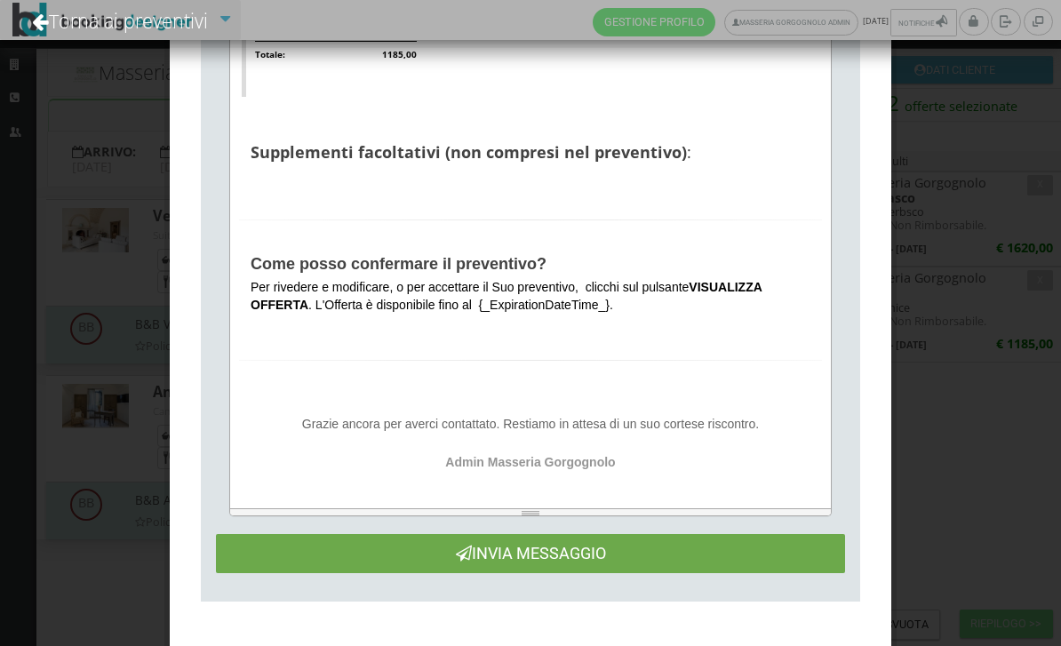
click at [596, 558] on button "Invia Messaggio" at bounding box center [530, 553] width 629 height 38
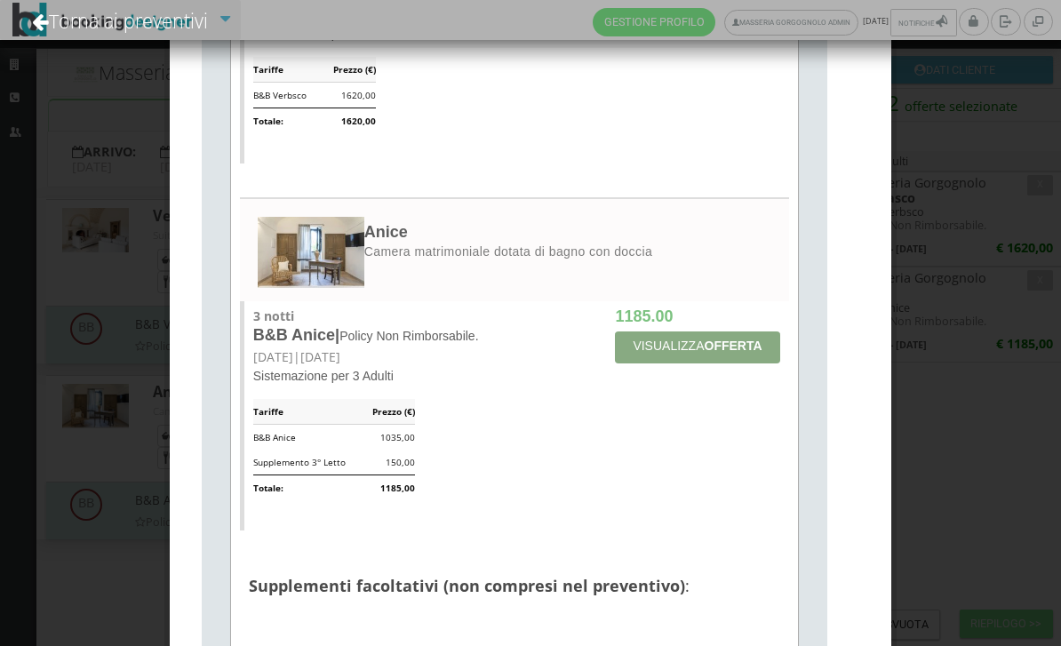
scroll to position [0, 0]
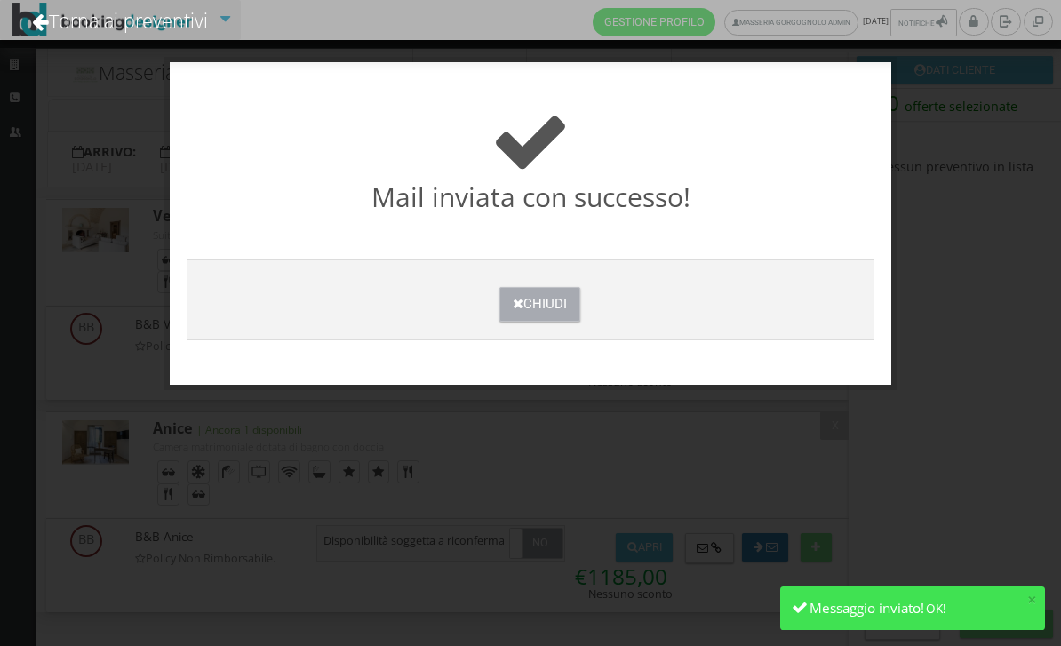
click at [555, 320] on button "Chiudi" at bounding box center [539, 304] width 81 height 35
